Goal: Information Seeking & Learning: Learn about a topic

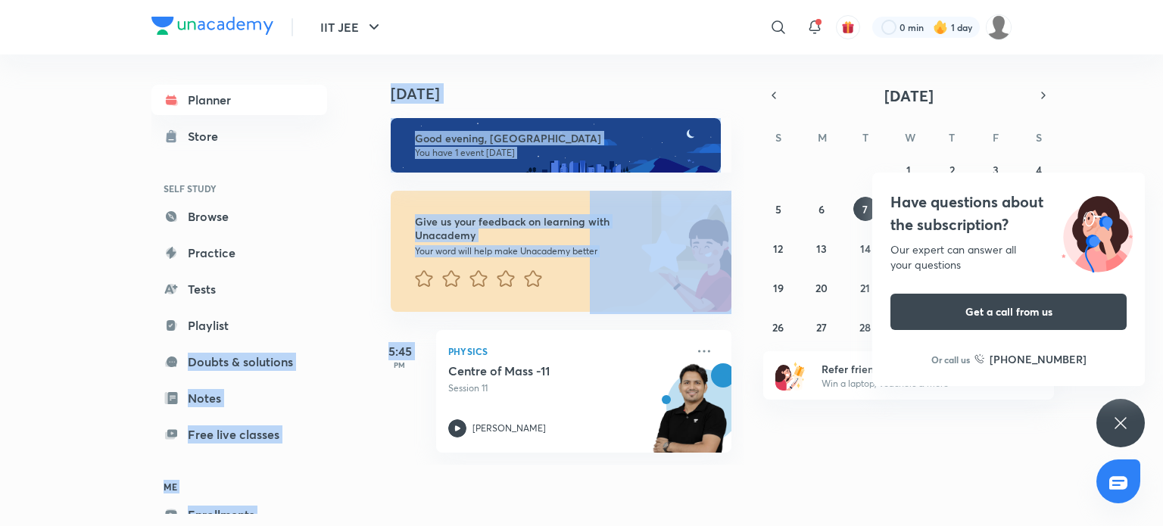
drag, startPoint x: 350, startPoint y: 350, endPoint x: 370, endPoint y: 381, distance: 36.8
click at [370, 381] on div "Planner Store SELF STUDY Browse Practice Tests Playlist Doubts & solutions Note…" at bounding box center [581, 285] width 860 height 460
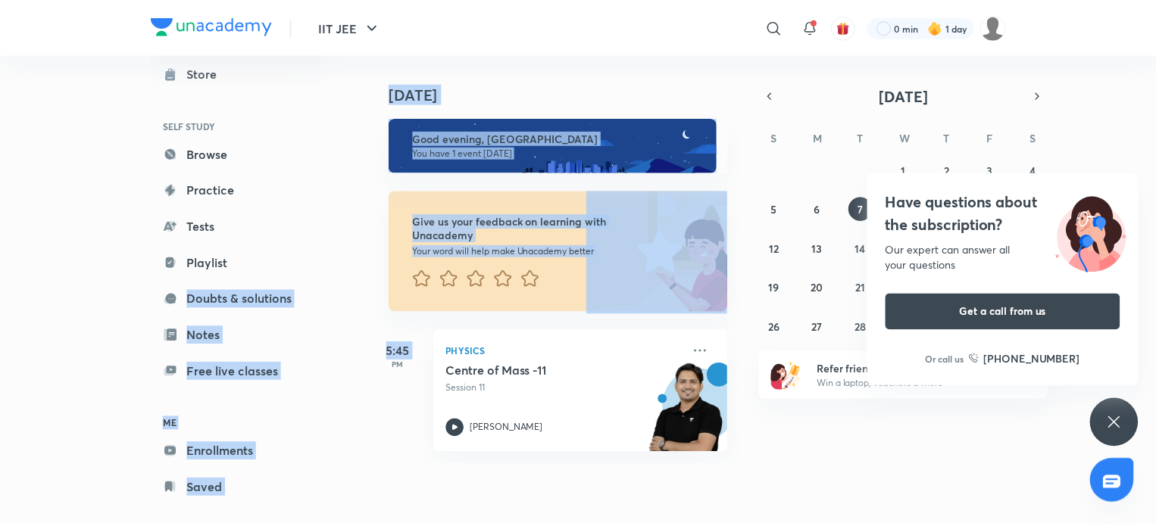
scroll to position [82, 0]
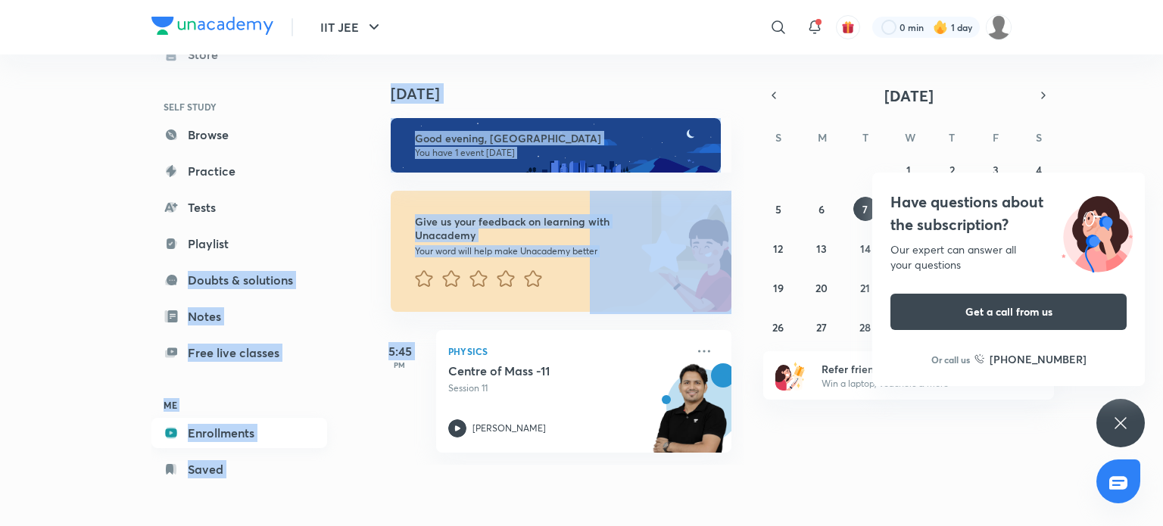
click at [285, 426] on link "Enrollments" at bounding box center [239, 433] width 176 height 30
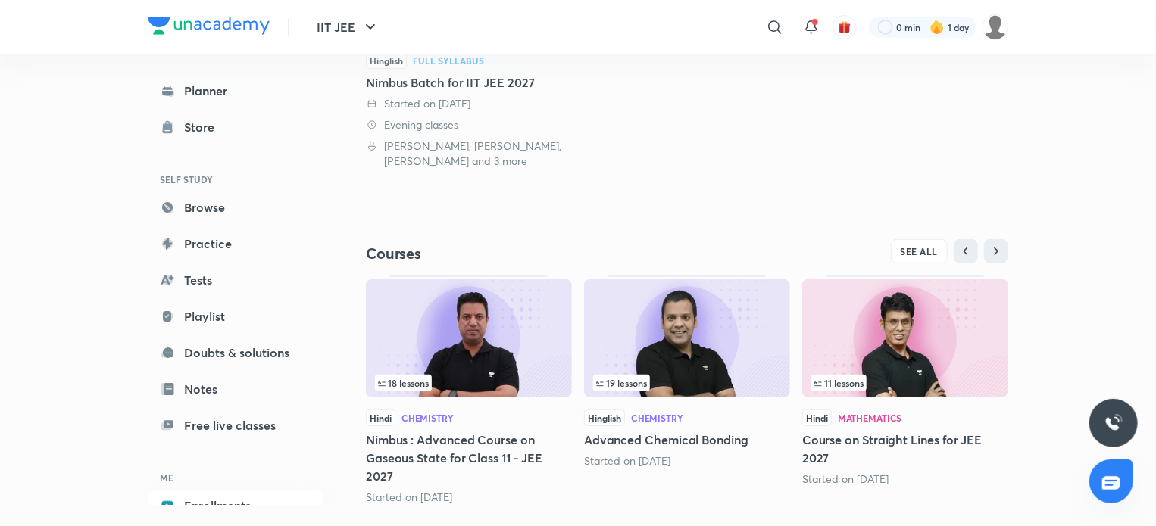
scroll to position [360, 0]
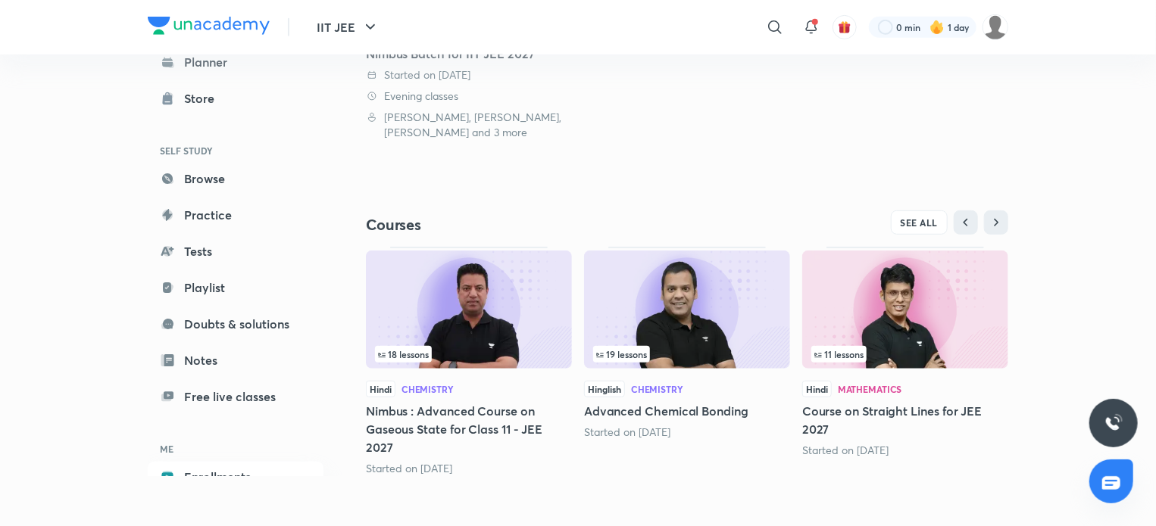
click at [424, 393] on div "Hindi Chemistry" at bounding box center [469, 389] width 206 height 17
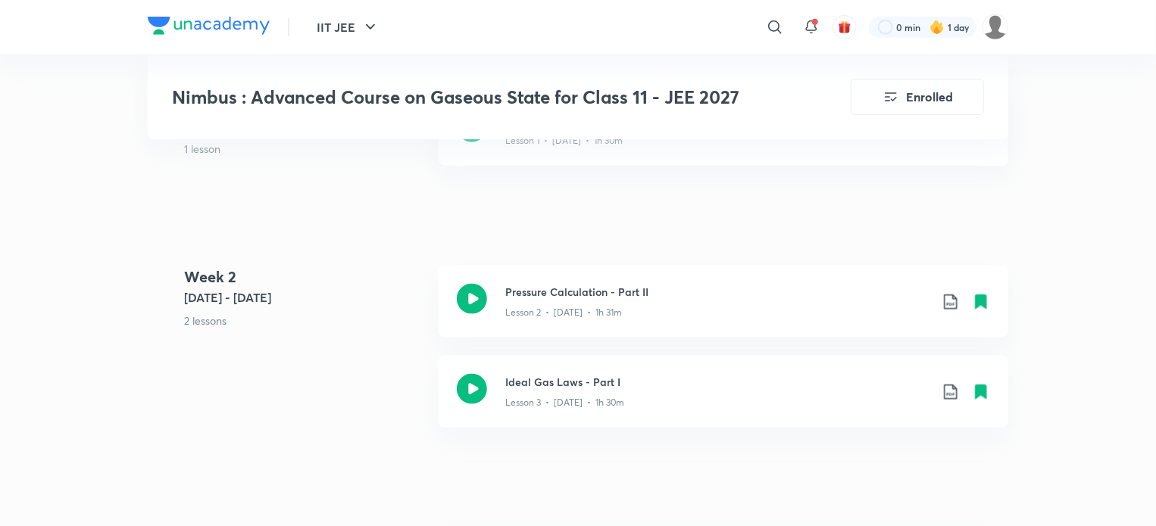
scroll to position [854, 0]
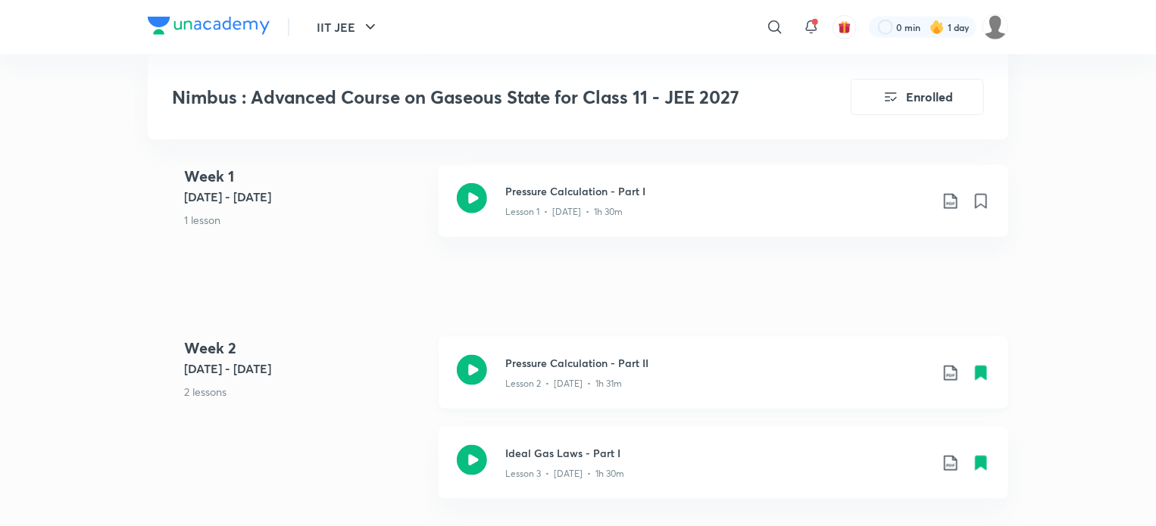
scroll to position [809, 0]
click at [475, 378] on icon at bounding box center [472, 369] width 30 height 30
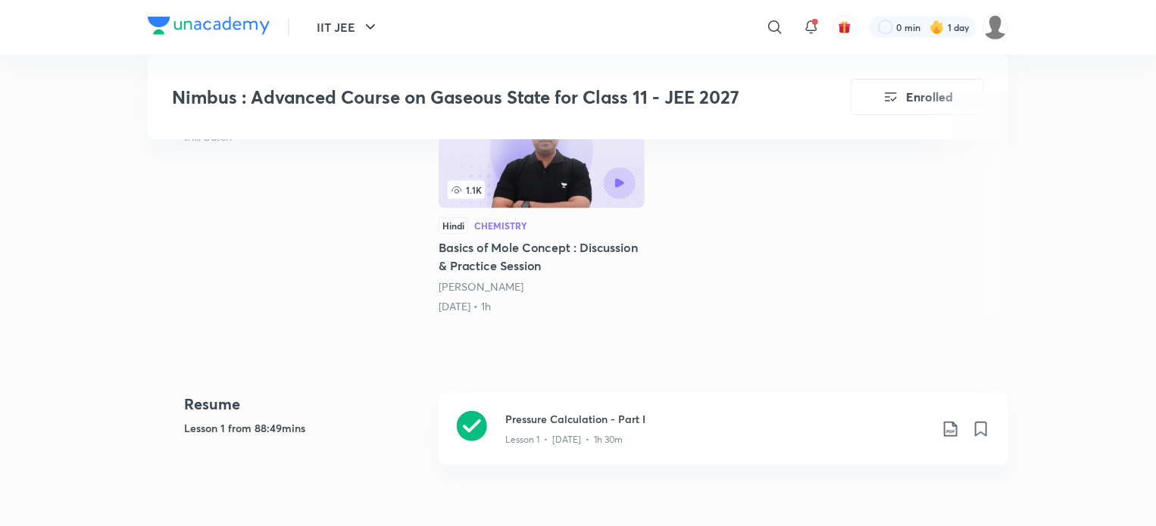
scroll to position [405, 0]
click at [498, 446] on div "Pressure Calculation - Part I Lesson 1 • [DATE] • 1h 30m" at bounding box center [724, 431] width 570 height 72
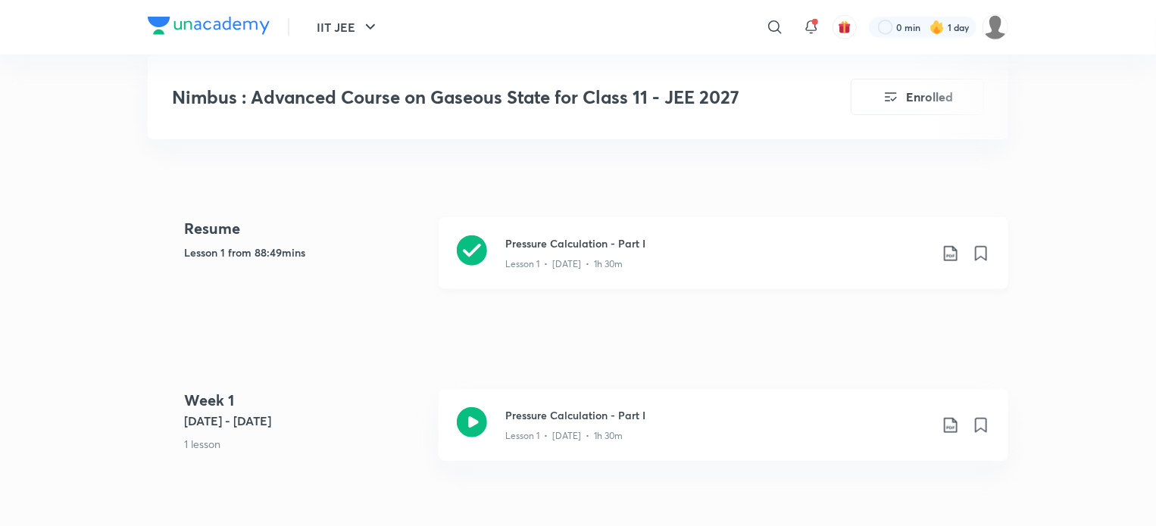
scroll to position [591, 0]
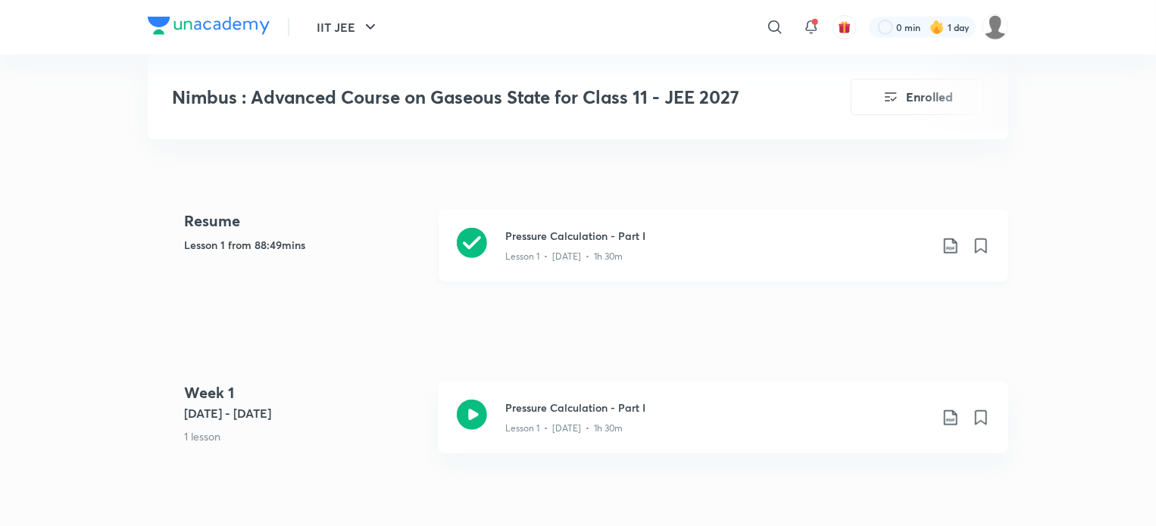
click at [515, 245] on div "Lesson 1 • [DATE] • 1h 30m" at bounding box center [717, 254] width 424 height 20
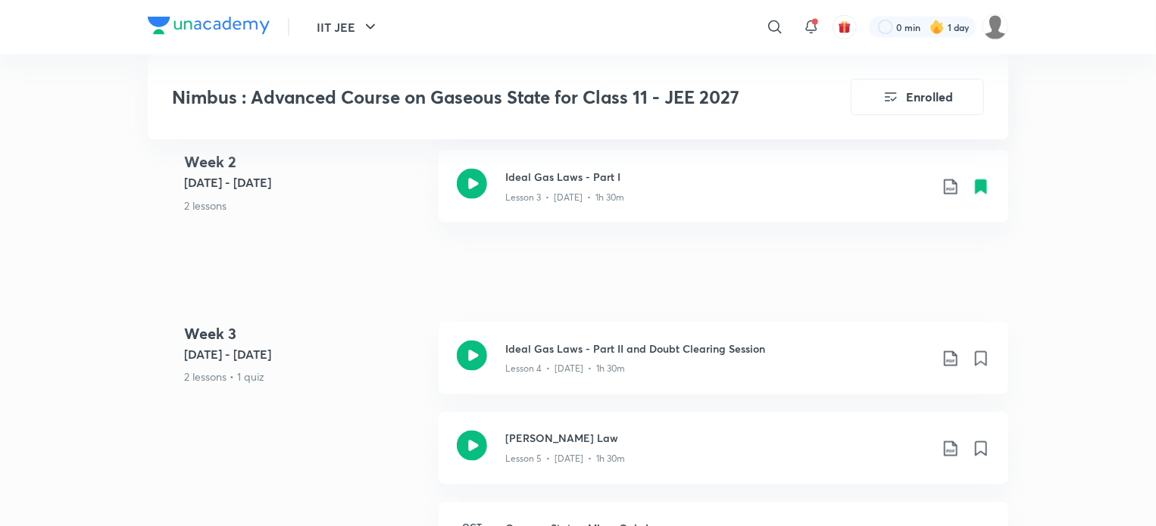
scroll to position [1103, 0]
